Goal: Check status: Check status

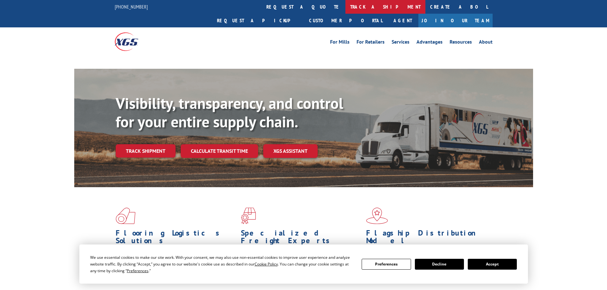
click at [345, 3] on link "track a shipment" at bounding box center [385, 7] width 80 height 14
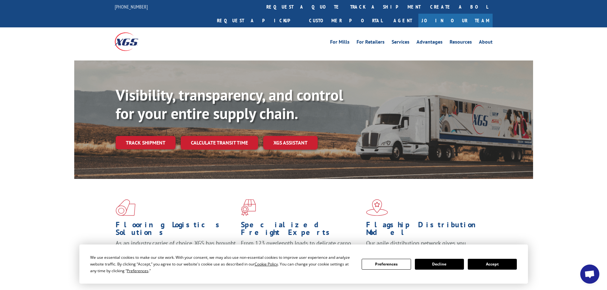
click at [499, 269] on button "Accept" at bounding box center [492, 264] width 49 height 11
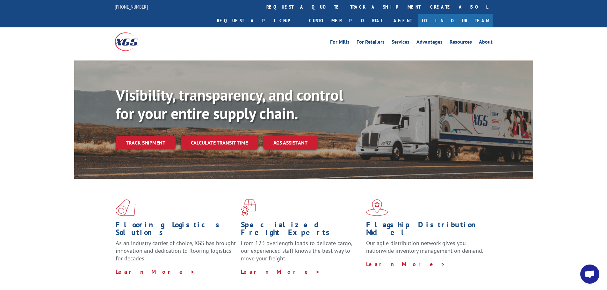
click at [290, 27] on div "For [PERSON_NAME] For Retailers Services Advantages Resources About For [PERSON…" at bounding box center [304, 41] width 378 height 28
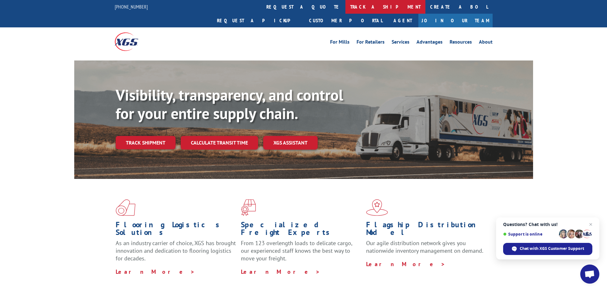
click at [345, 13] on link "track a shipment" at bounding box center [385, 7] width 80 height 14
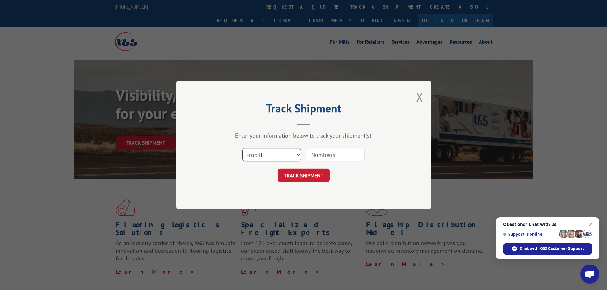
click at [255, 148] on select "Select category... Probill BOL PO" at bounding box center [271, 154] width 59 height 13
select select "bol"
click at [242, 148] on select "Select category... Probill BOL PO" at bounding box center [271, 154] width 59 height 13
click at [310, 154] on input at bounding box center [335, 154] width 59 height 13
click at [289, 158] on select "Select category... Probill BOL PO" at bounding box center [271, 154] width 59 height 13
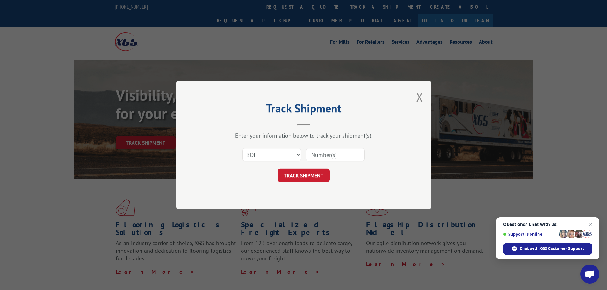
click at [424, 94] on div "Track Shipment Enter your information below to track your shipment(s). Select c…" at bounding box center [303, 145] width 255 height 129
click at [421, 94] on button "Close modal" at bounding box center [419, 97] width 7 height 17
